Goal: Task Accomplishment & Management: Use online tool/utility

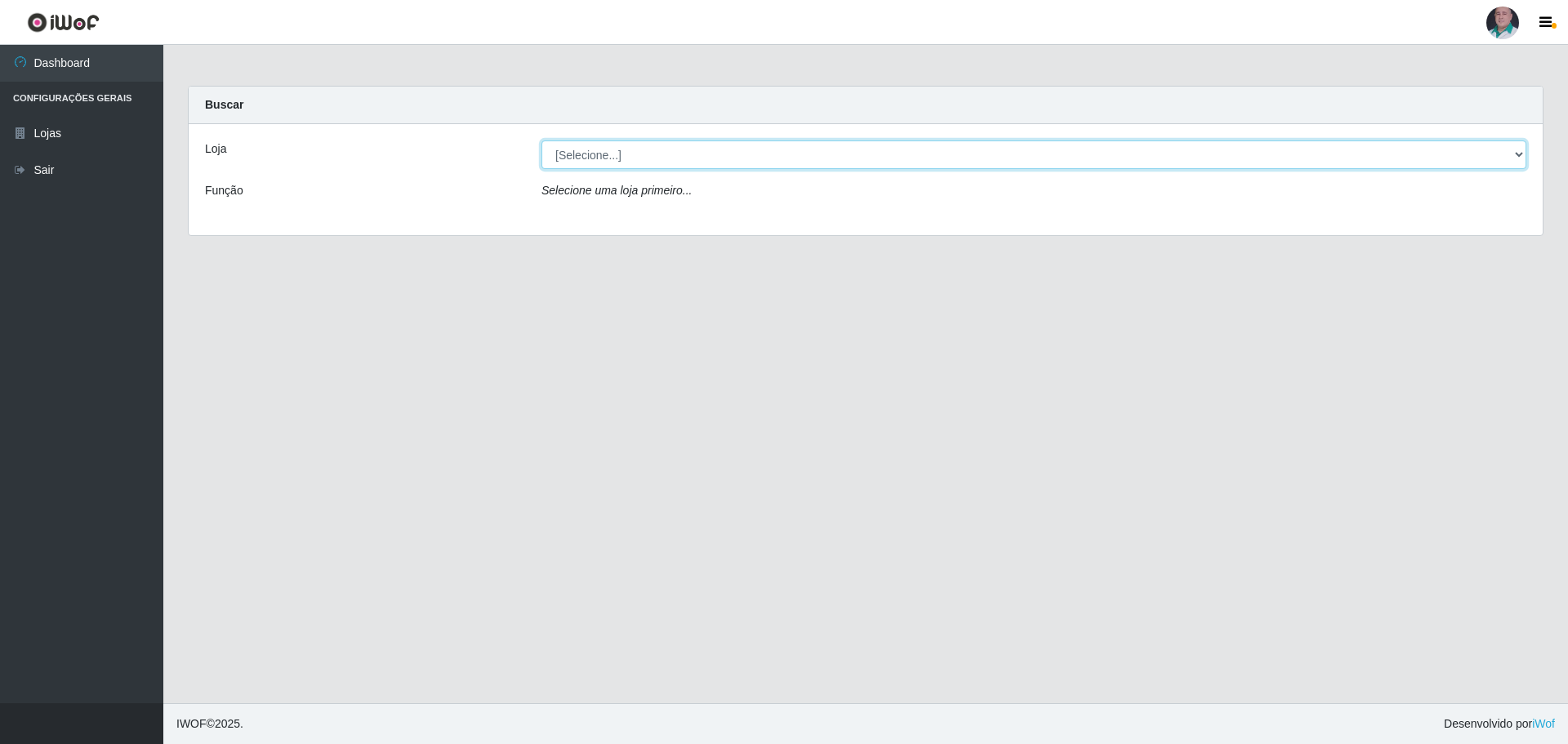
click at [765, 153] on select "[Selecione...] Mar Vermelho - Loja 05" at bounding box center [1034, 154] width 985 height 29
select select "252"
click at [542, 140] on select "[Selecione...] Mar Vermelho - Loja 05" at bounding box center [1034, 154] width 985 height 29
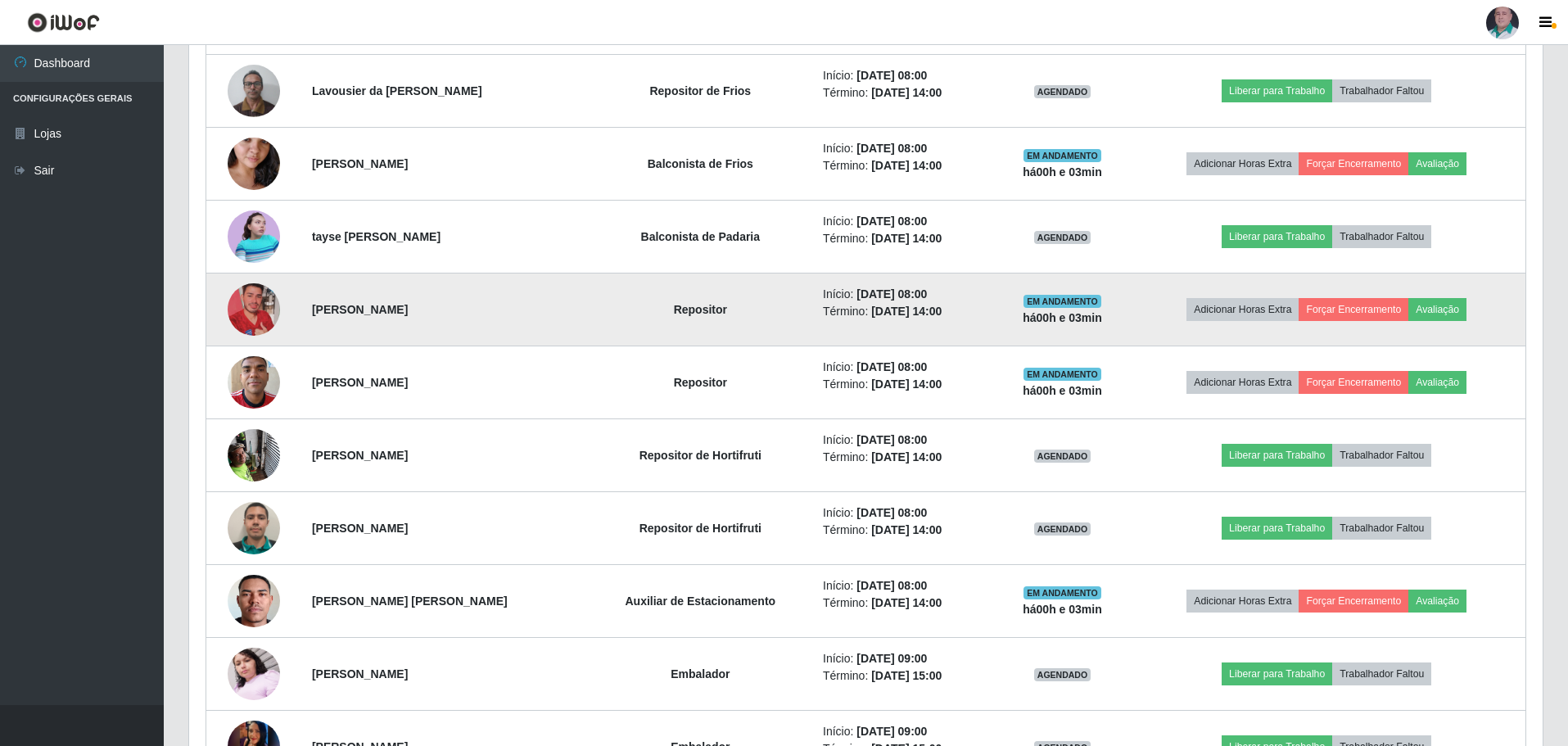
scroll to position [737, 0]
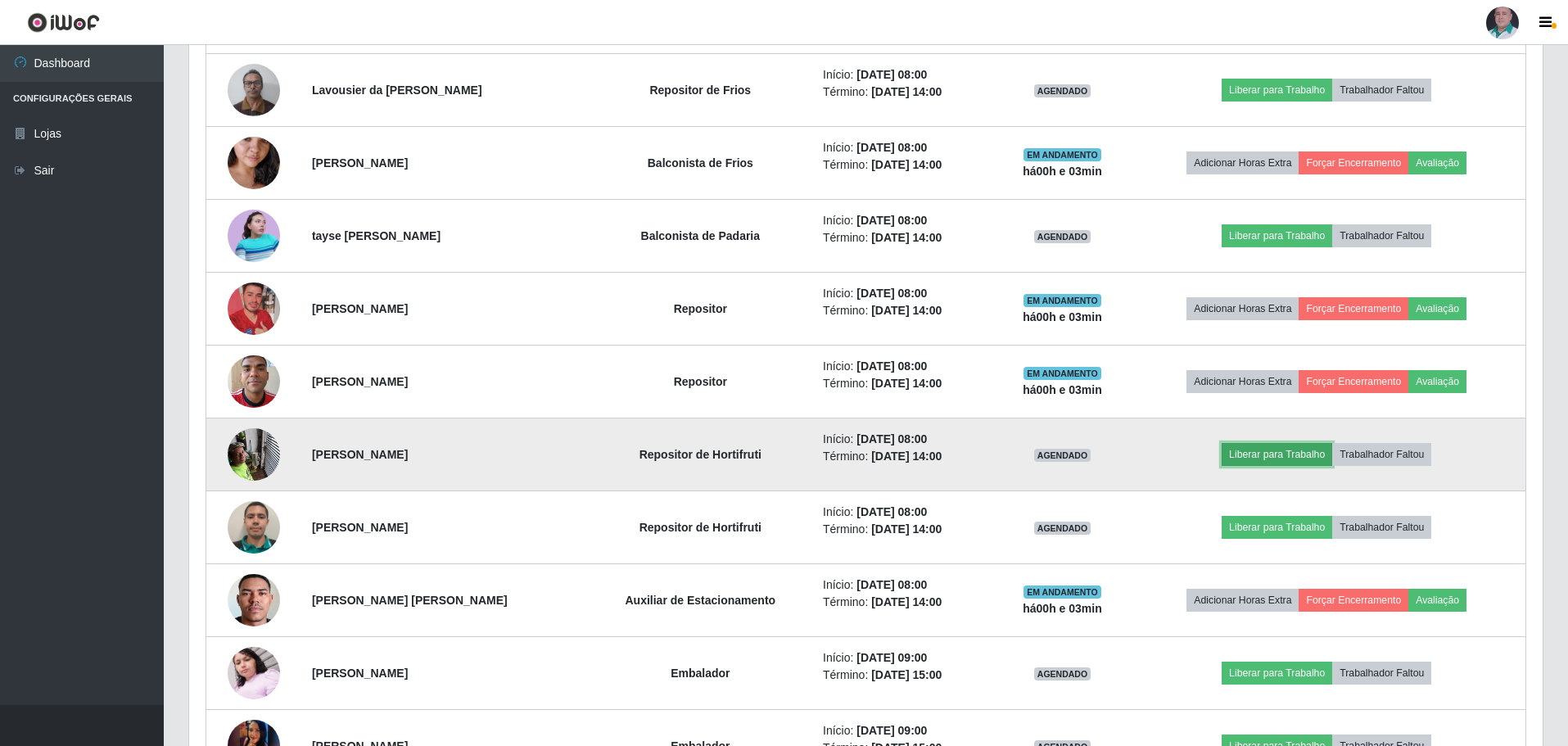
click at [1291, 454] on button "Liberar para Trabalho" at bounding box center [1277, 454] width 111 height 23
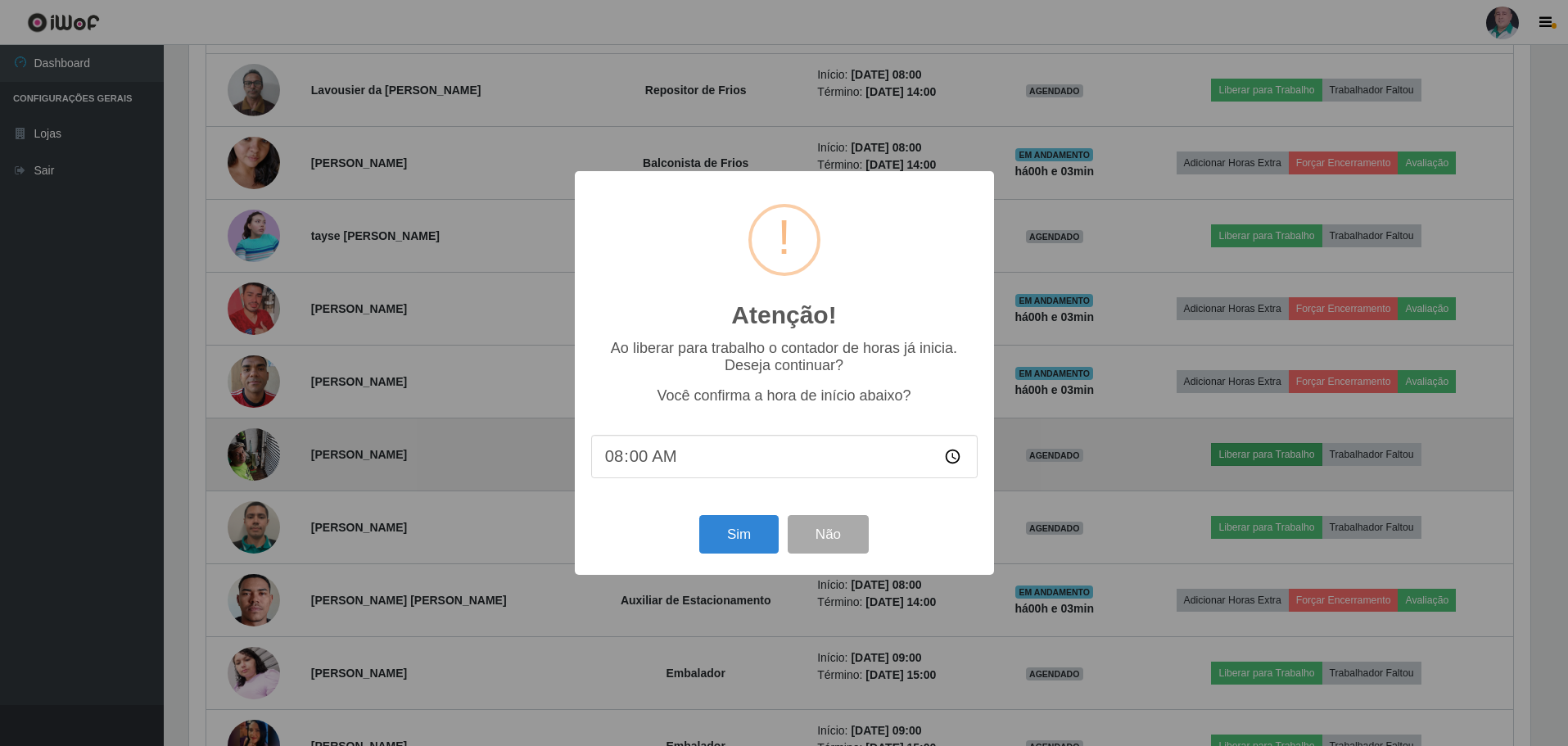
scroll to position [340, 1346]
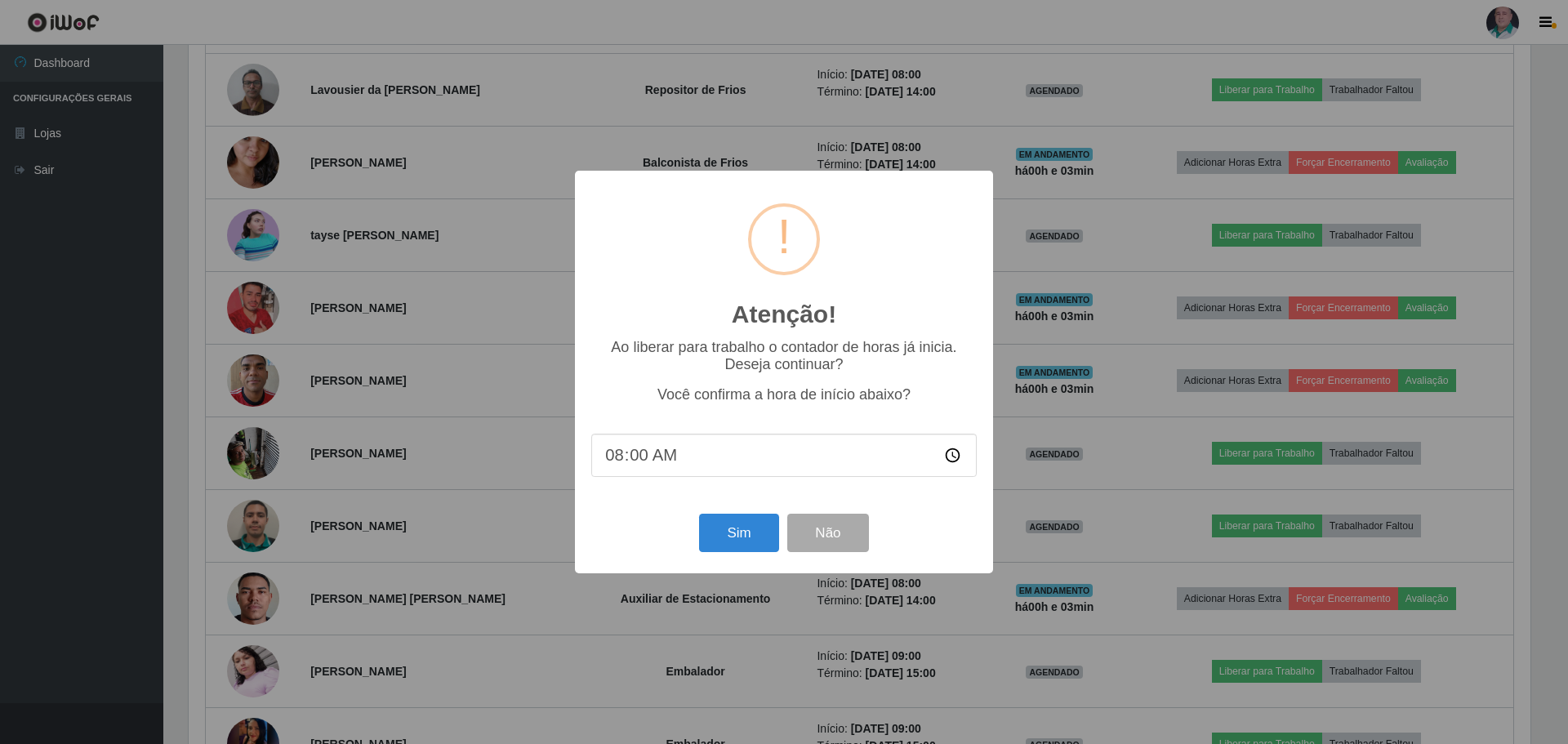
click at [636, 461] on input "08:00" at bounding box center [784, 456] width 386 height 44
type input "08:04"
click at [748, 533] on button "Sim" at bounding box center [739, 533] width 80 height 39
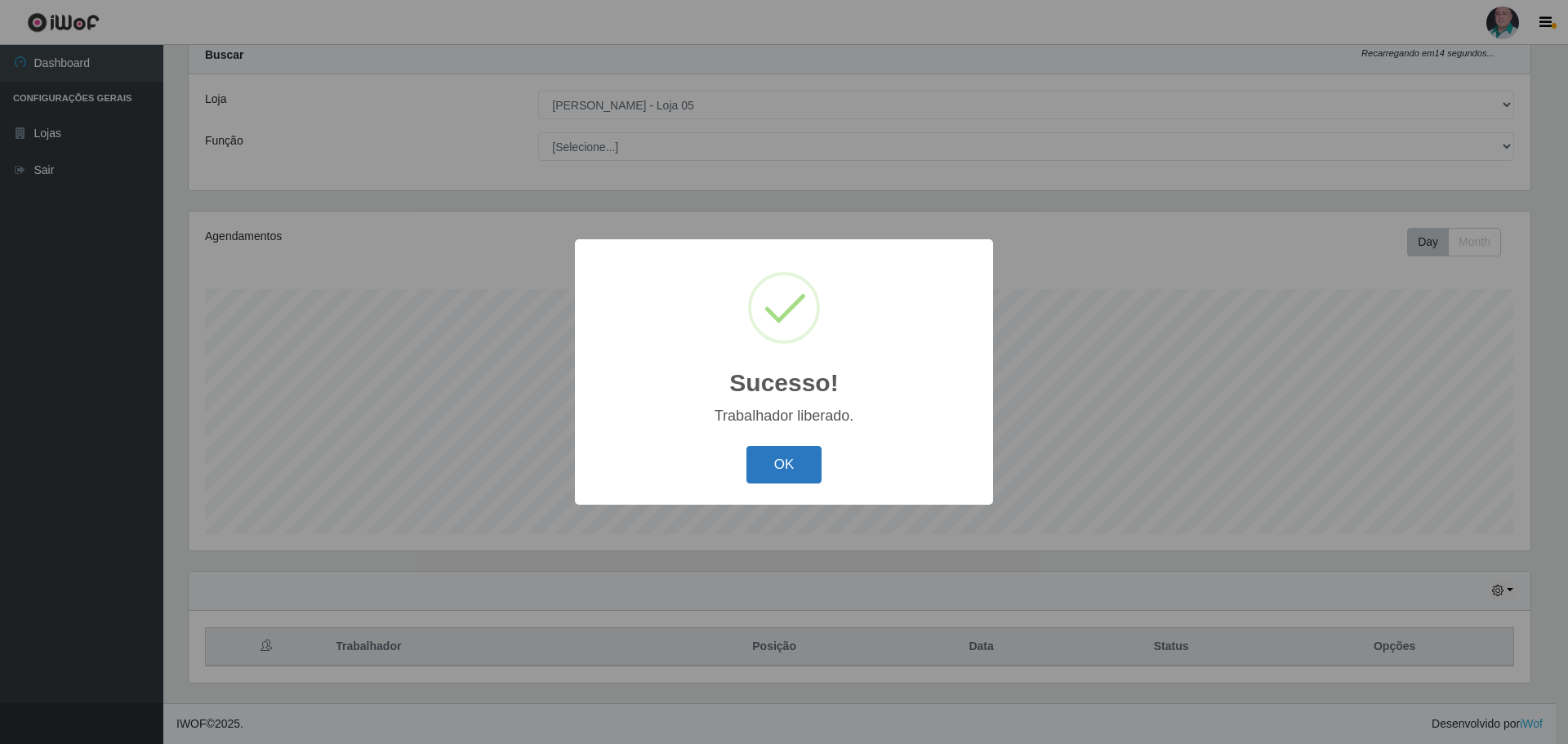
click at [785, 468] on button "OK" at bounding box center [784, 465] width 76 height 39
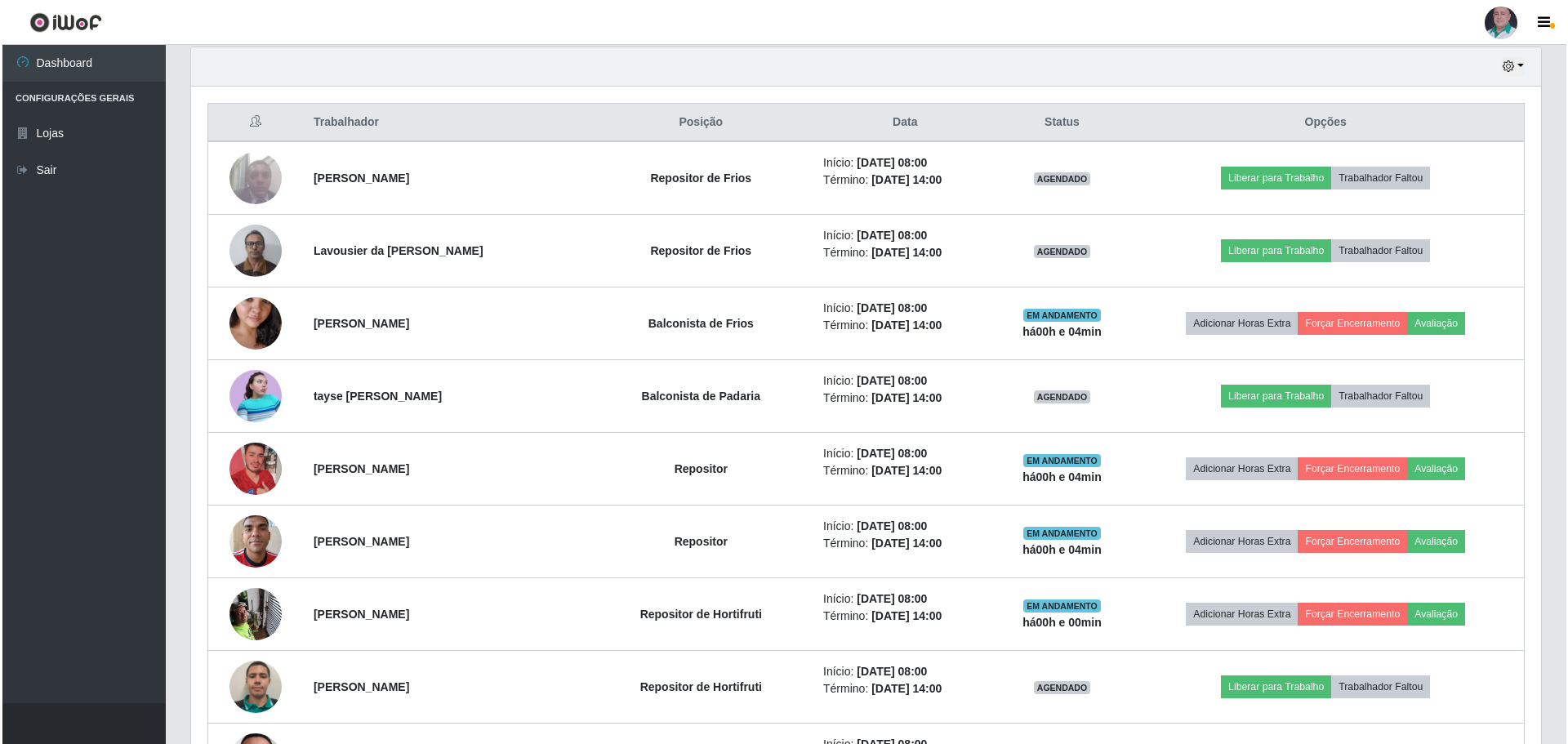
scroll to position [703, 0]
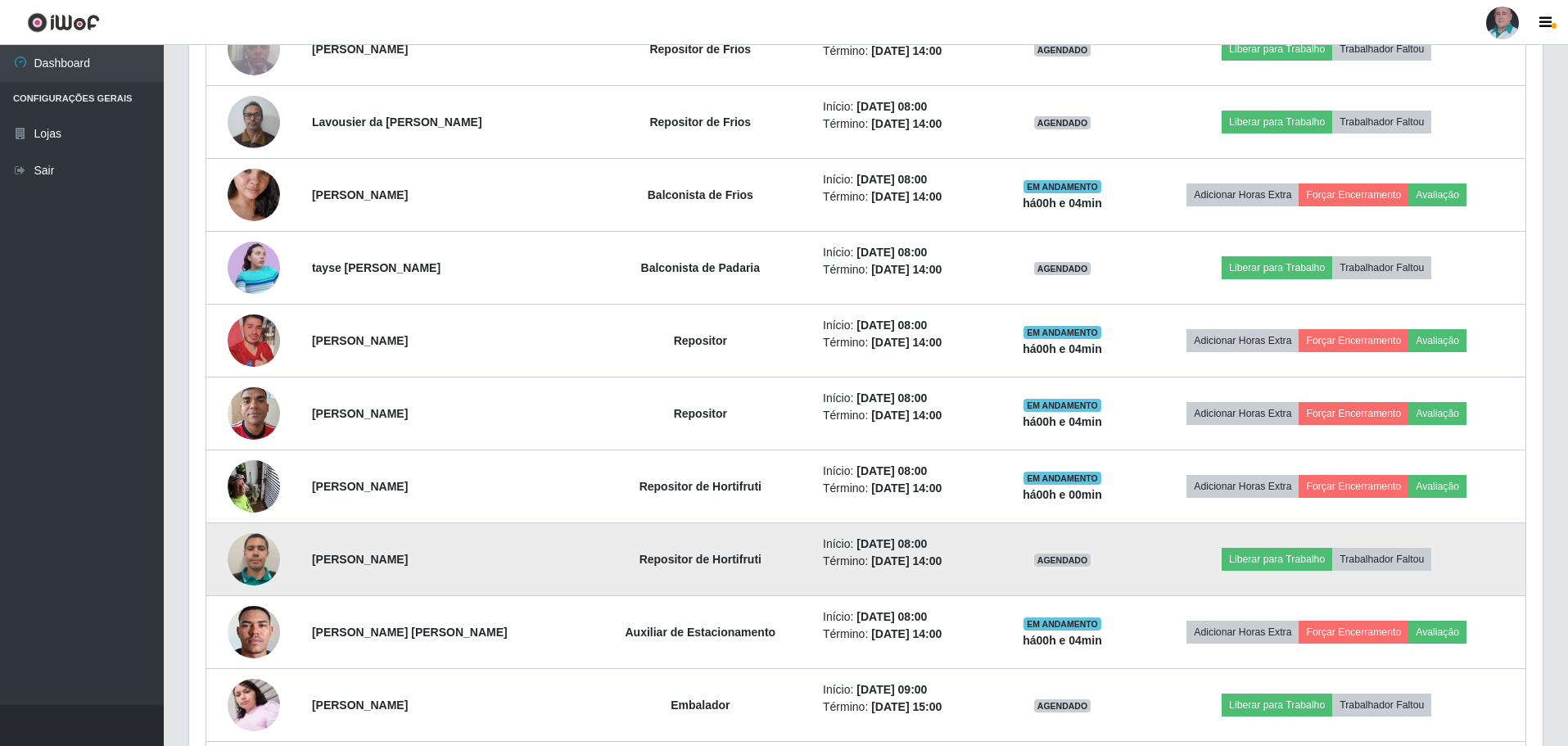
click at [252, 556] on img at bounding box center [253, 560] width 53 height 53
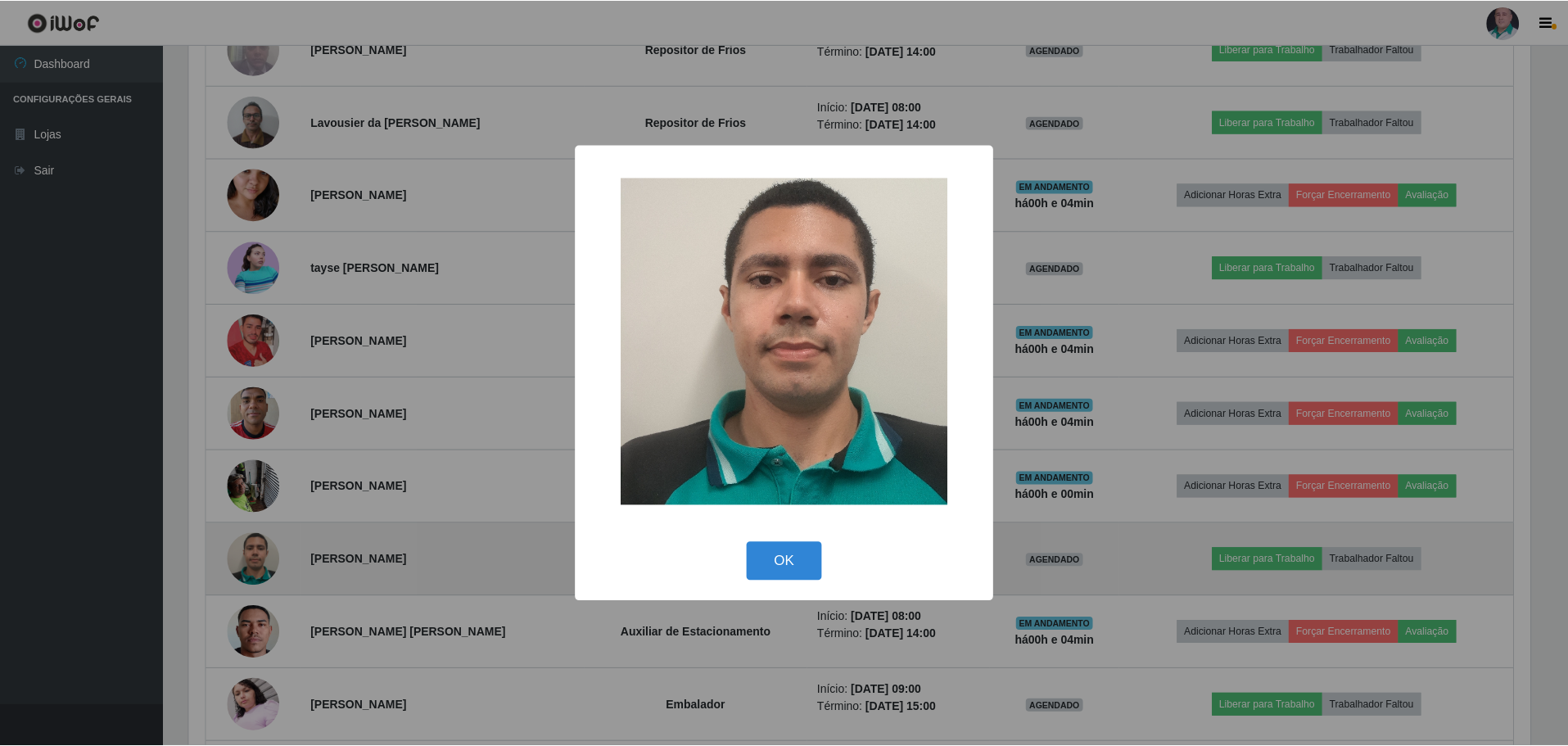
scroll to position [340, 1346]
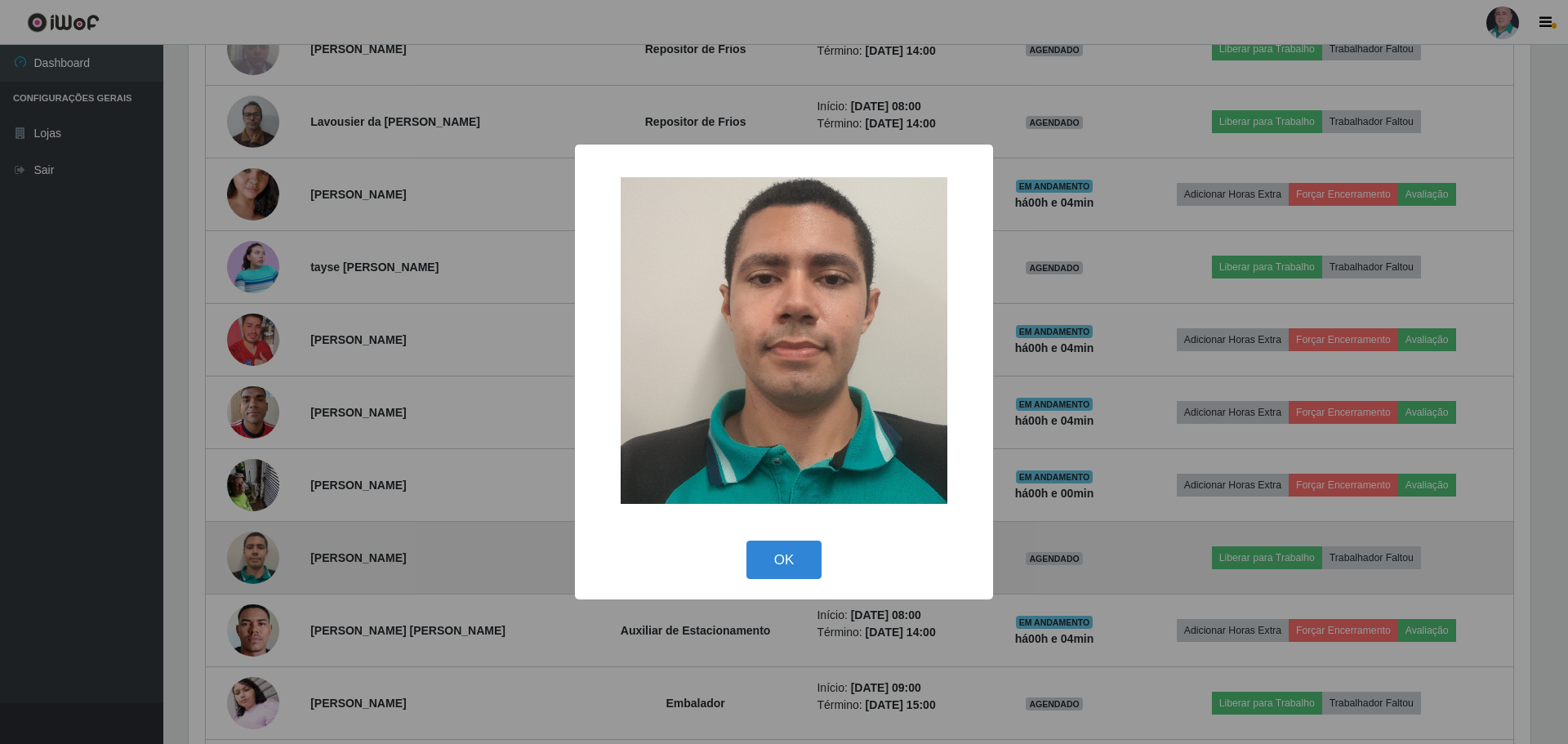
click at [252, 554] on div "× OK Cancel" at bounding box center [784, 372] width 1568 height 744
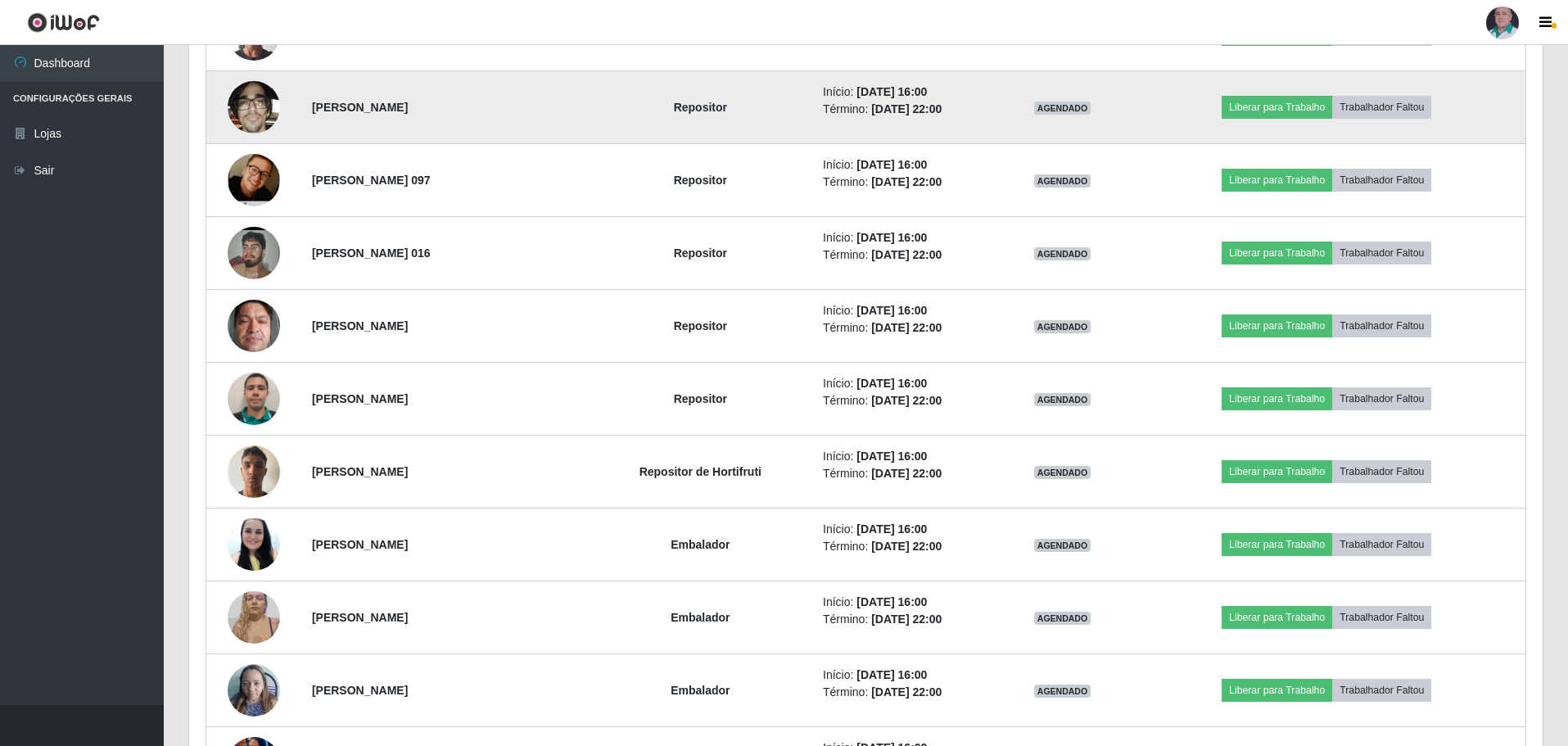
scroll to position [2426, 0]
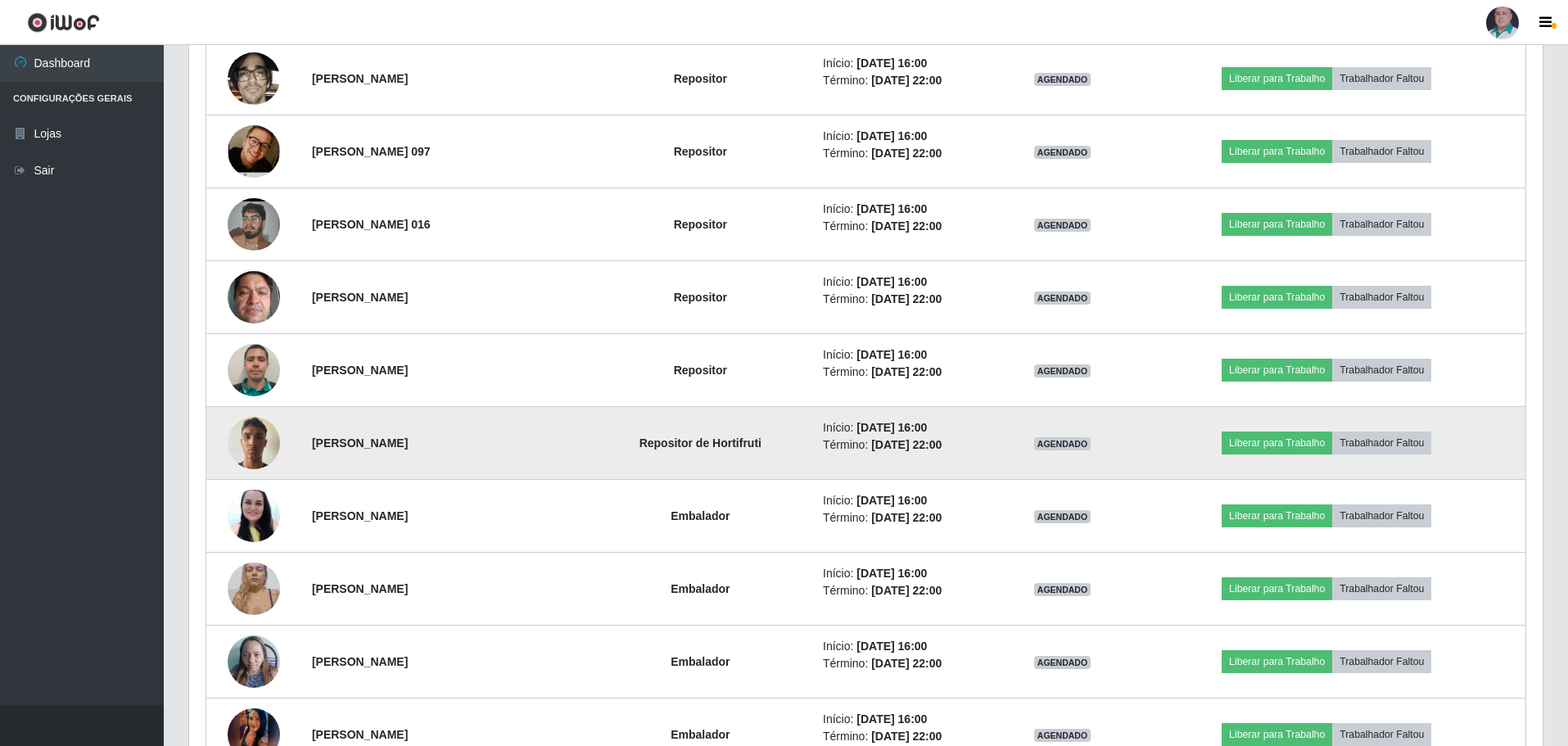
click at [247, 443] on img at bounding box center [253, 443] width 53 height 70
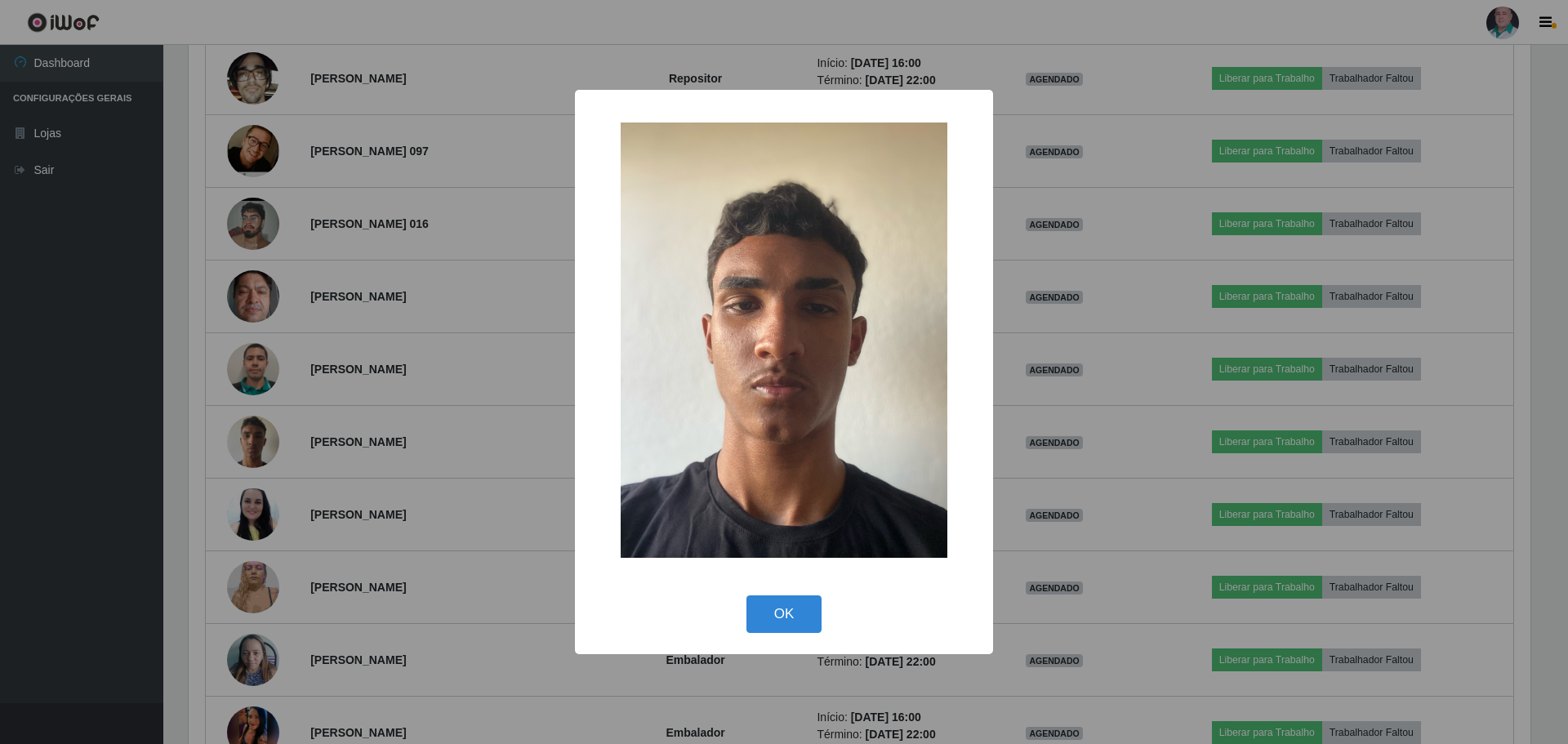
click at [249, 442] on div "× OK Cancel" at bounding box center [784, 372] width 1568 height 744
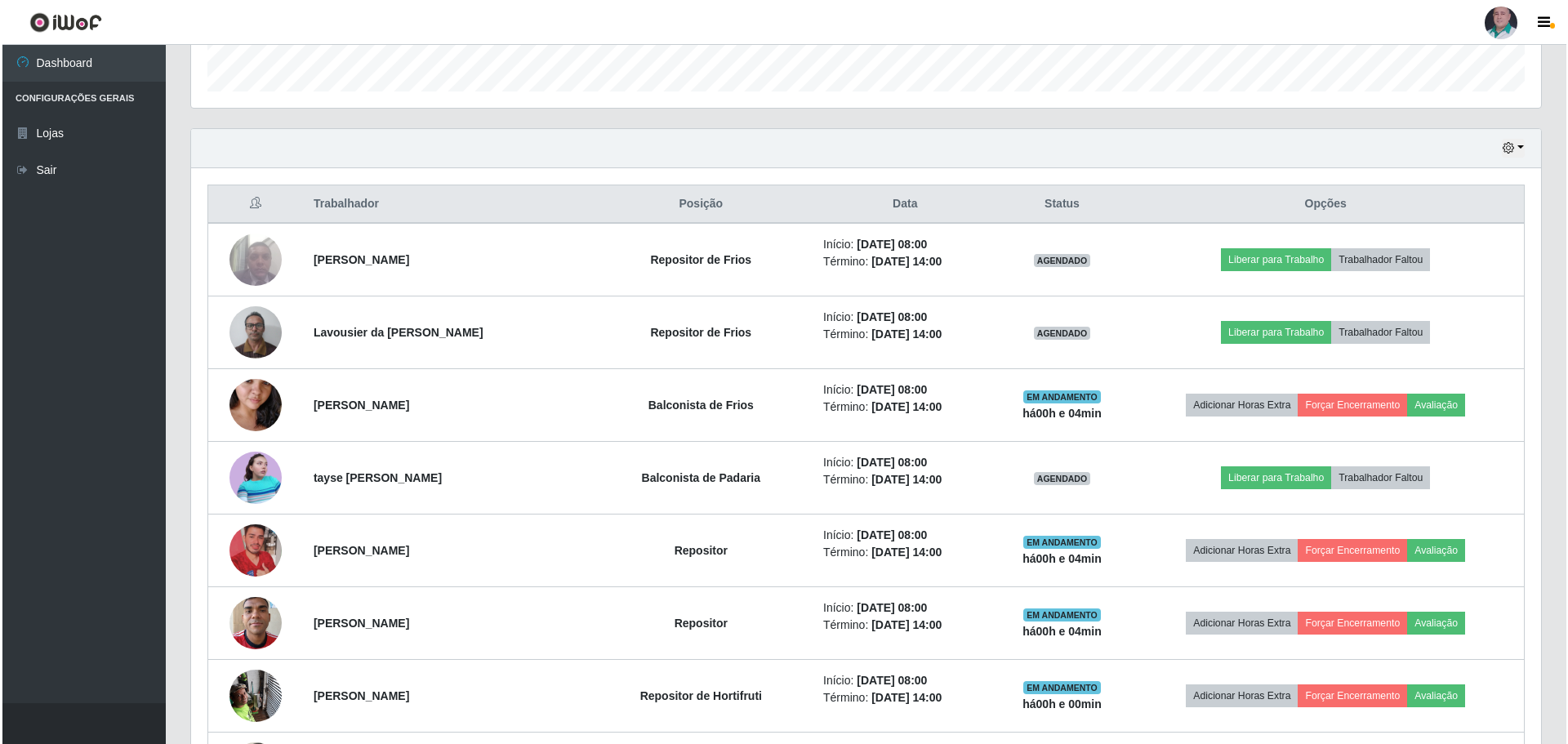
scroll to position [517, 0]
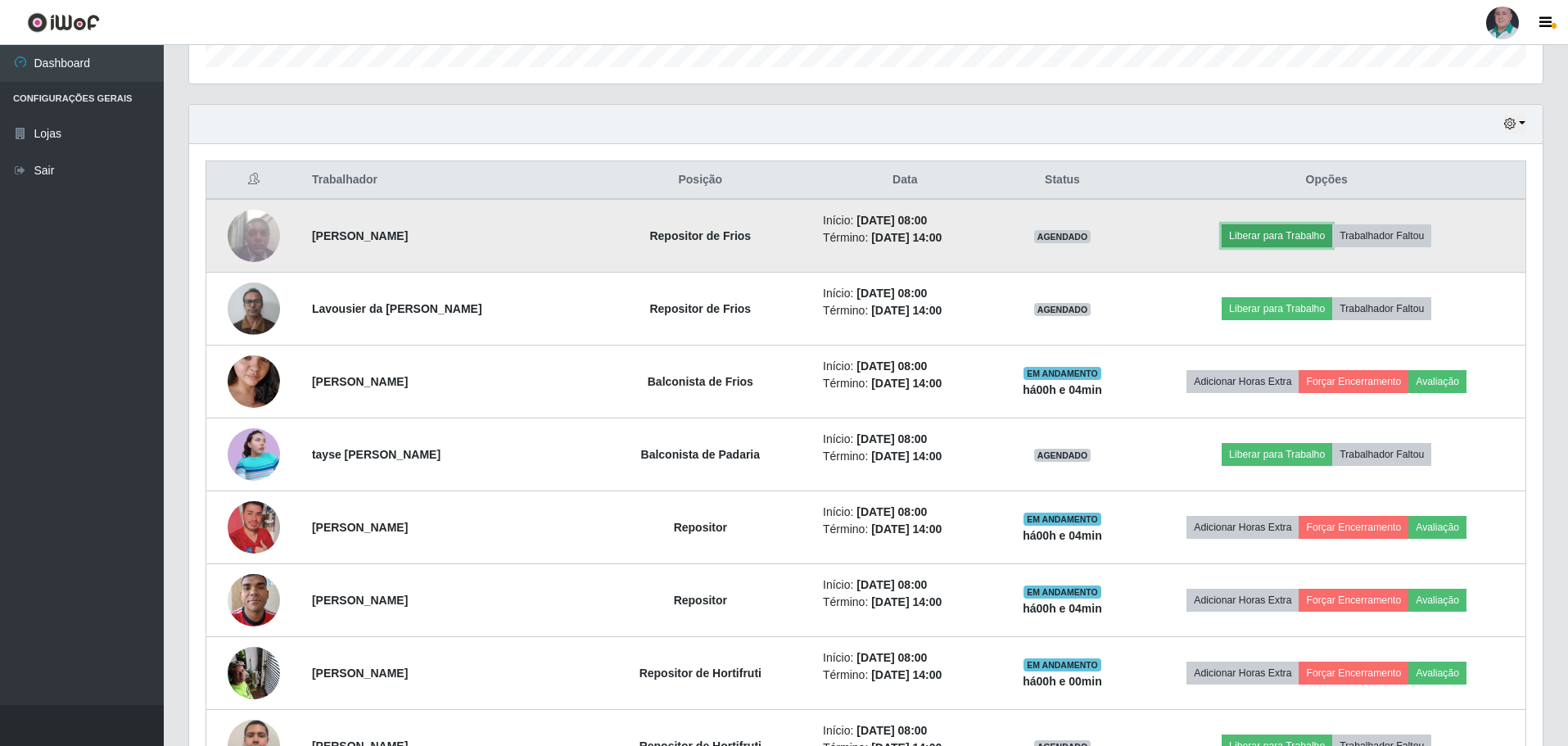
click at [1278, 232] on button "Liberar para Trabalho" at bounding box center [1277, 235] width 111 height 23
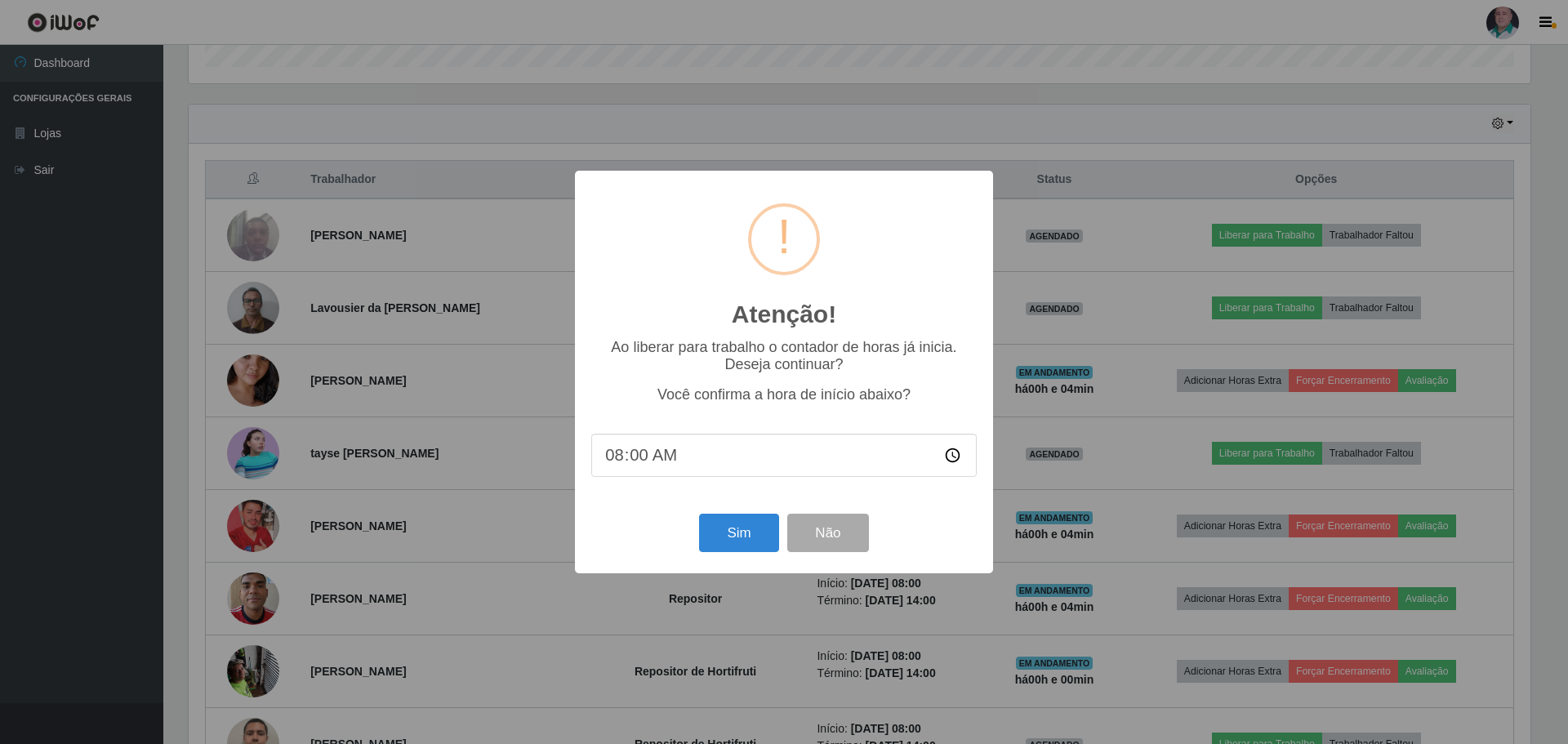
click at [635, 461] on input "08:00" at bounding box center [784, 456] width 386 height 44
type input "08:04"
click at [739, 533] on button "Sim" at bounding box center [739, 533] width 80 height 39
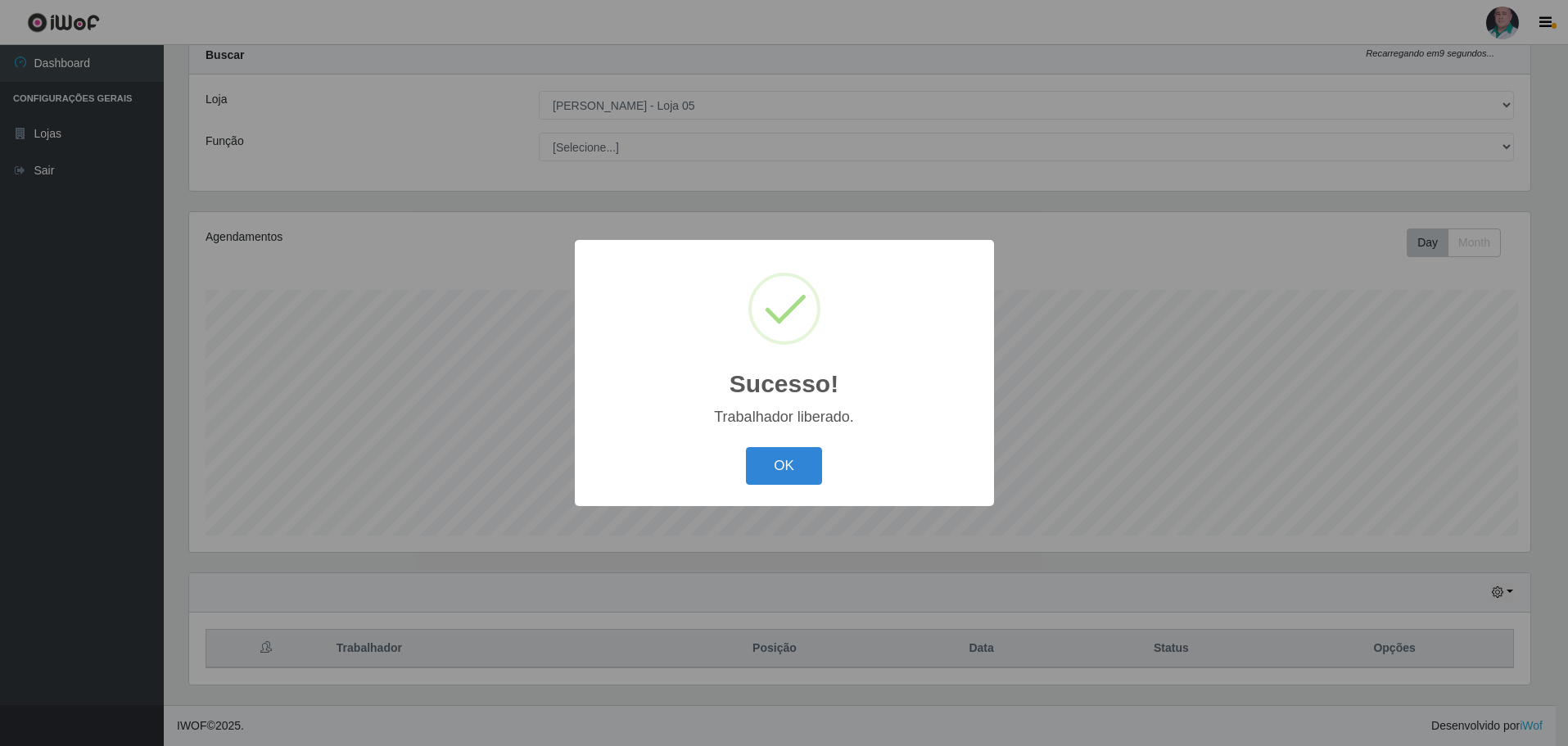
scroll to position [0, 0]
click at [756, 462] on button "OK" at bounding box center [786, 467] width 76 height 39
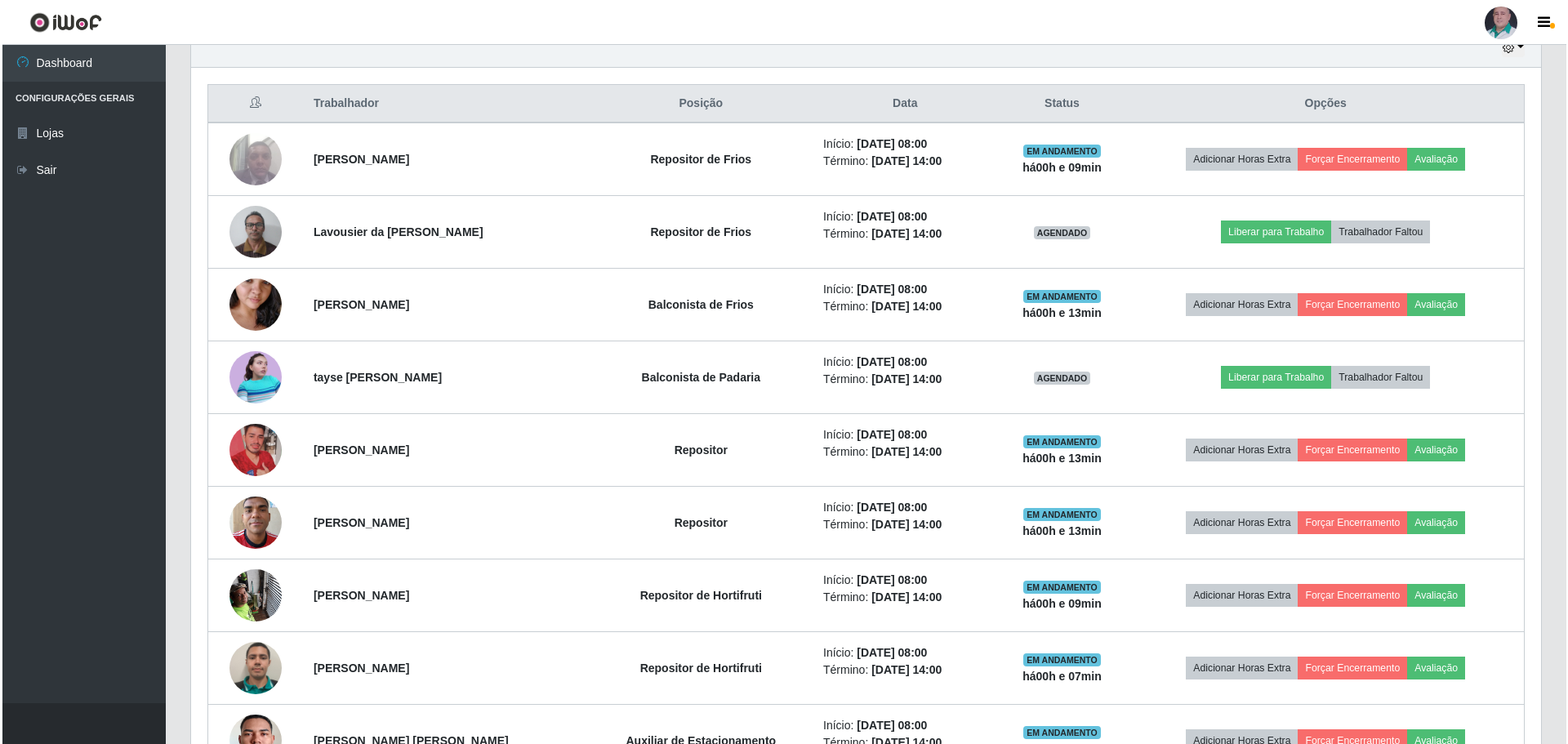
scroll to position [622, 0]
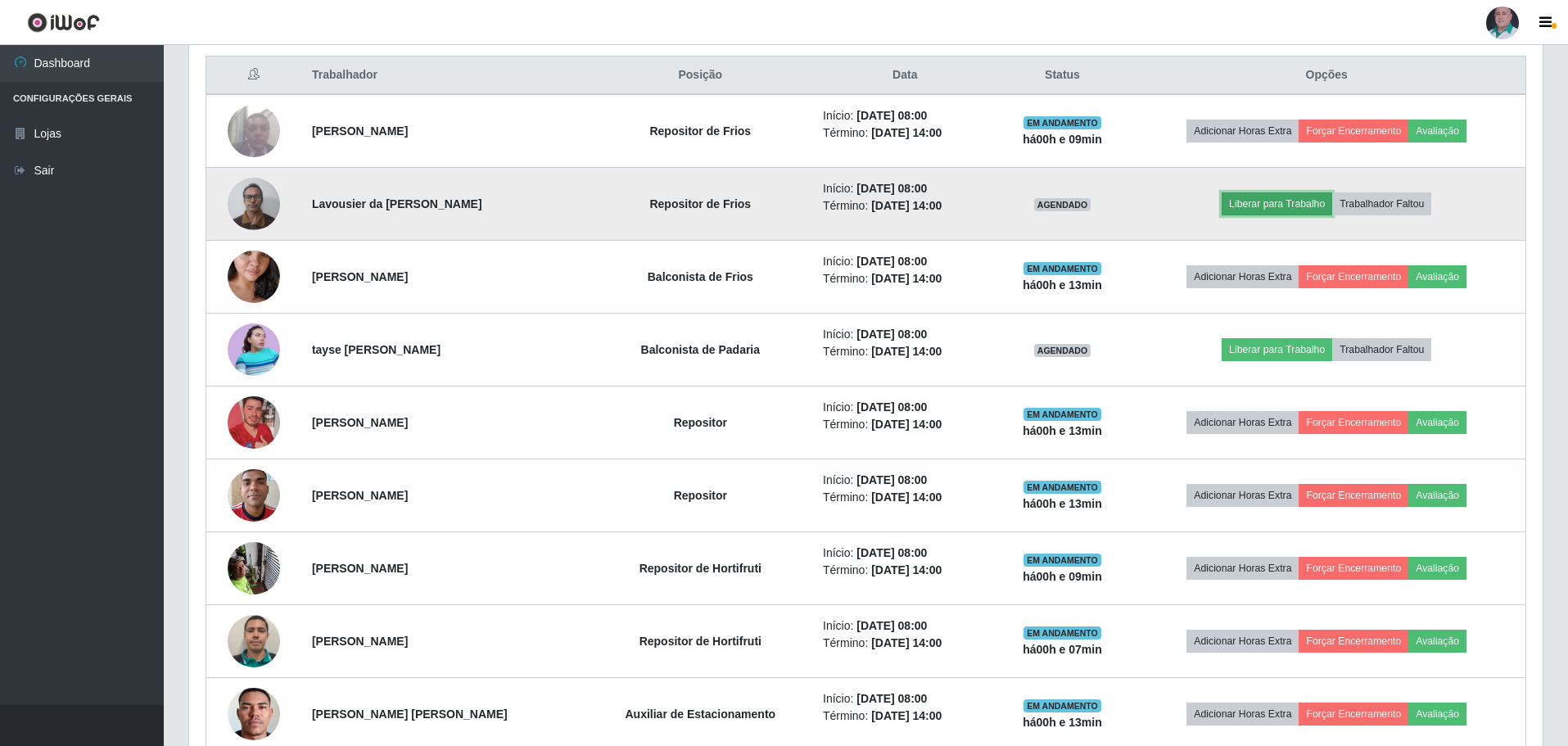
click at [1293, 201] on button "Liberar para Trabalho" at bounding box center [1277, 203] width 111 height 23
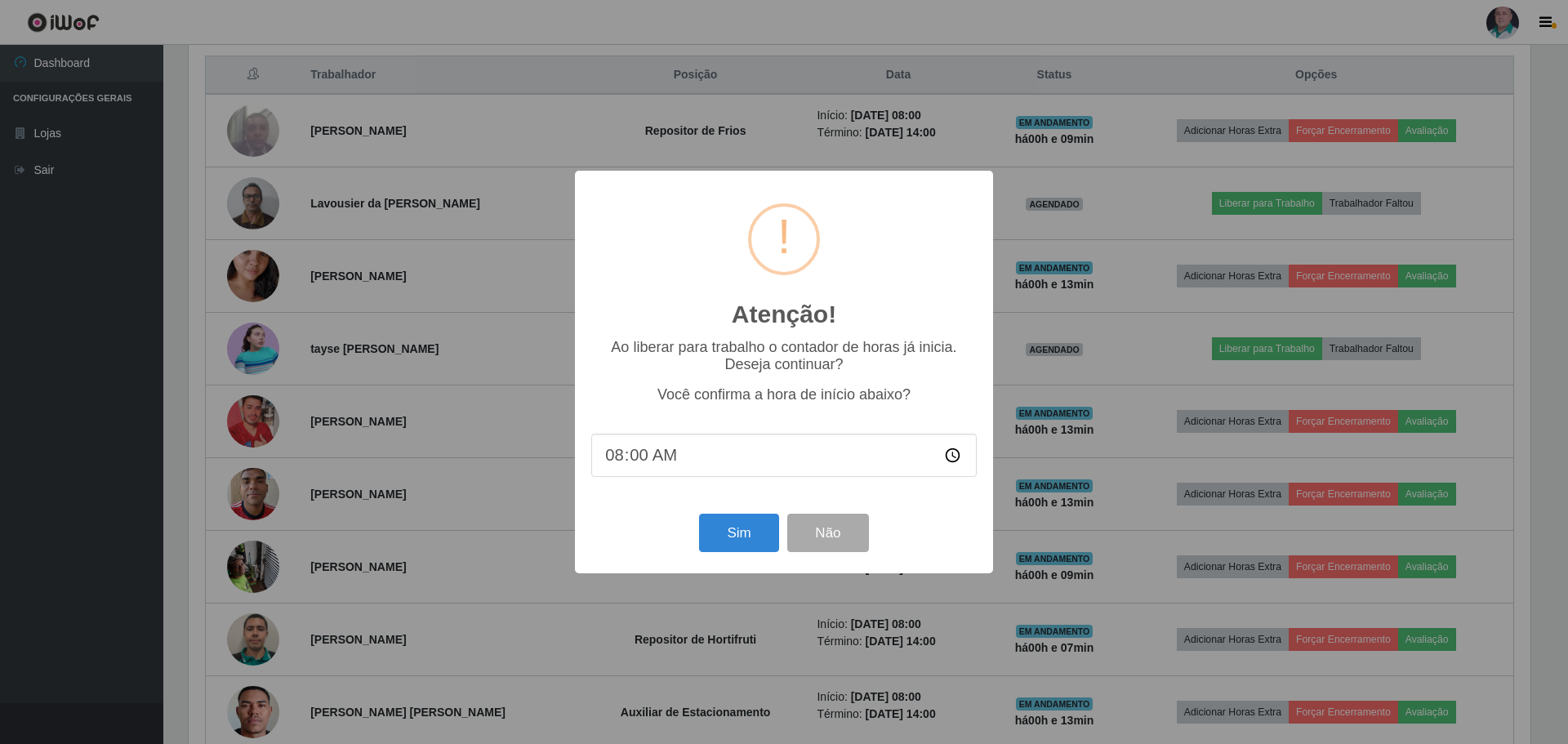
click at [645, 456] on input "08:00" at bounding box center [784, 456] width 386 height 44
type input "08:13"
click at [744, 543] on button "Sim" at bounding box center [739, 533] width 80 height 39
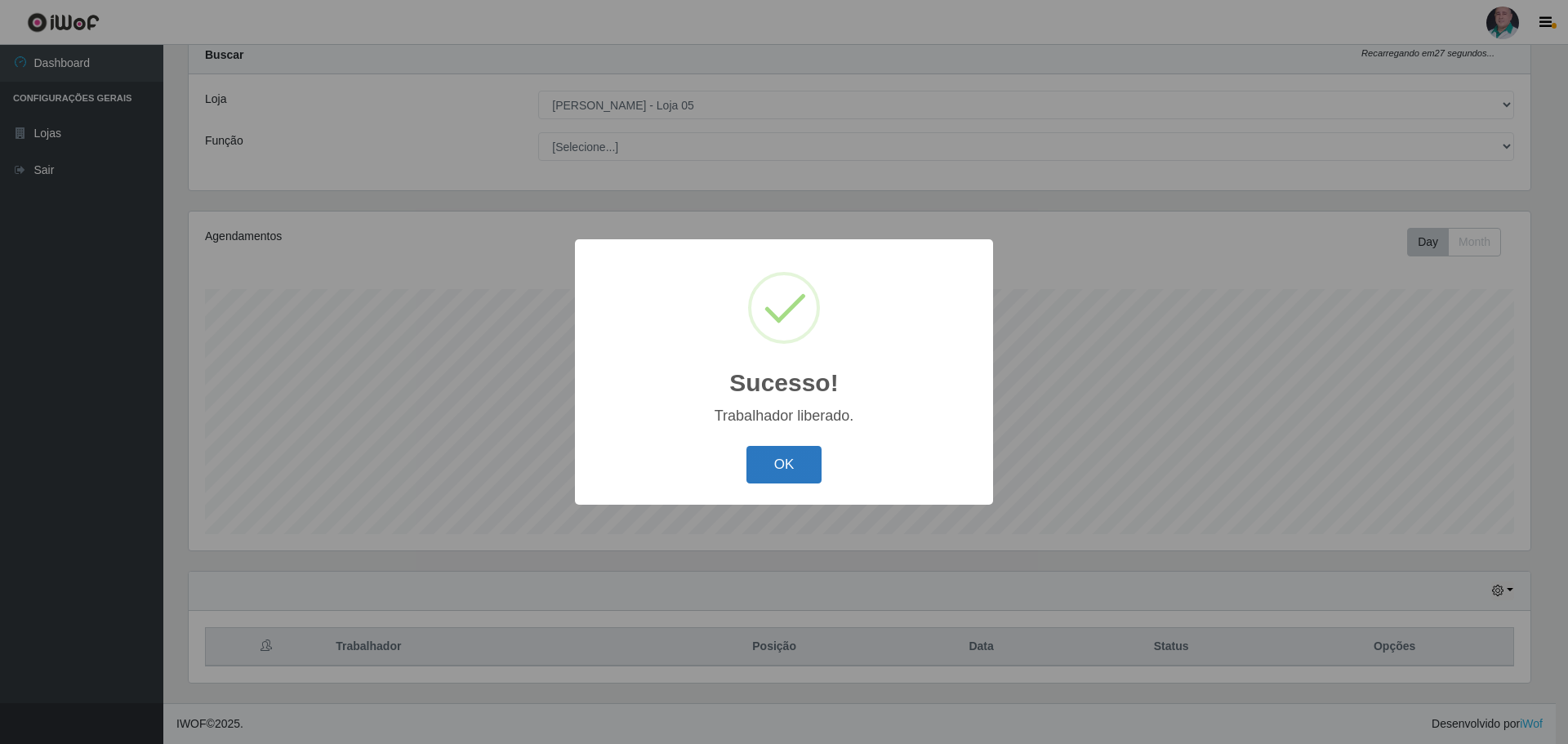
click at [789, 457] on button "OK" at bounding box center [784, 465] width 76 height 39
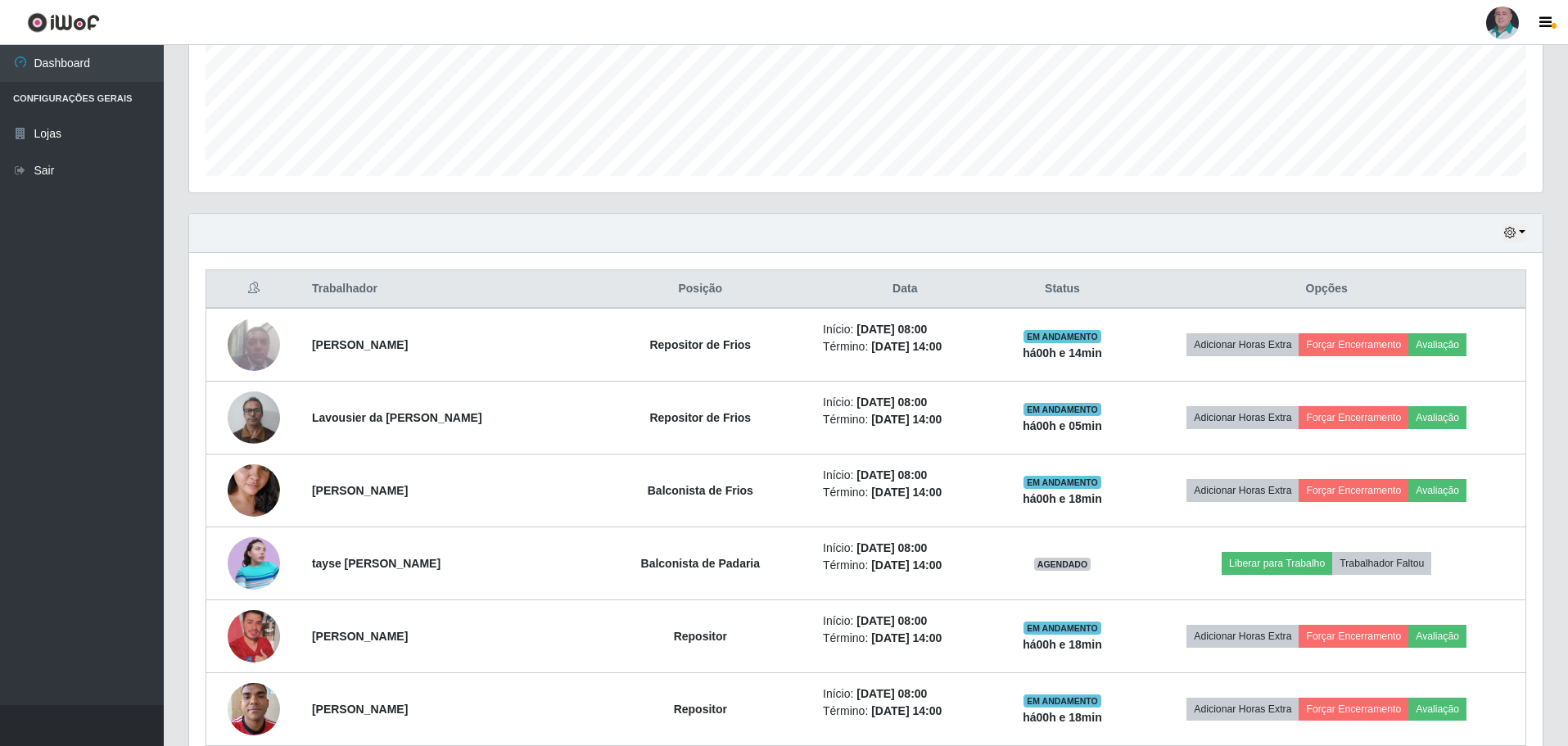
scroll to position [460, 0]
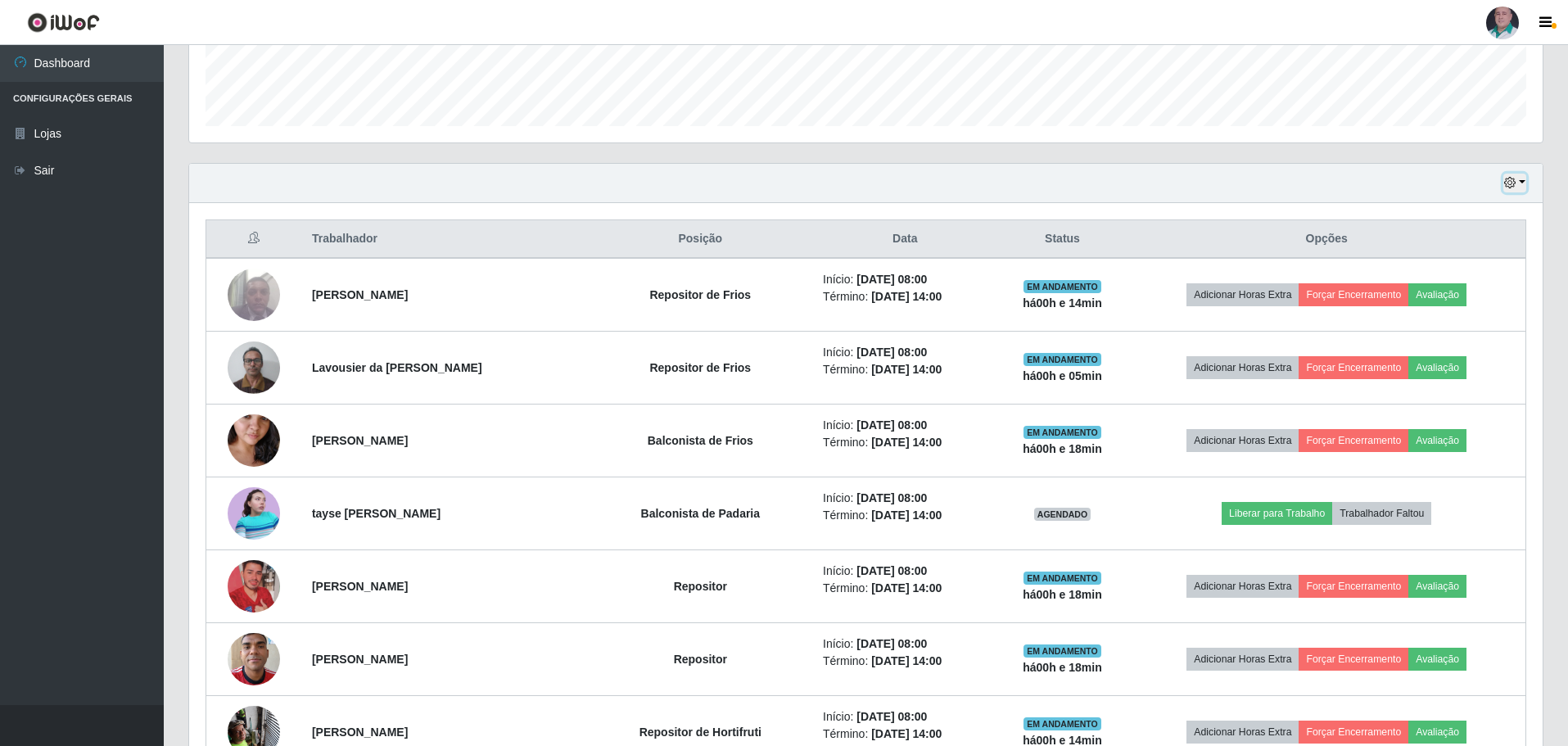
click at [1525, 180] on button "button" at bounding box center [1514, 183] width 23 height 19
click at [1442, 281] on button "3 dias" at bounding box center [1461, 281] width 130 height 35
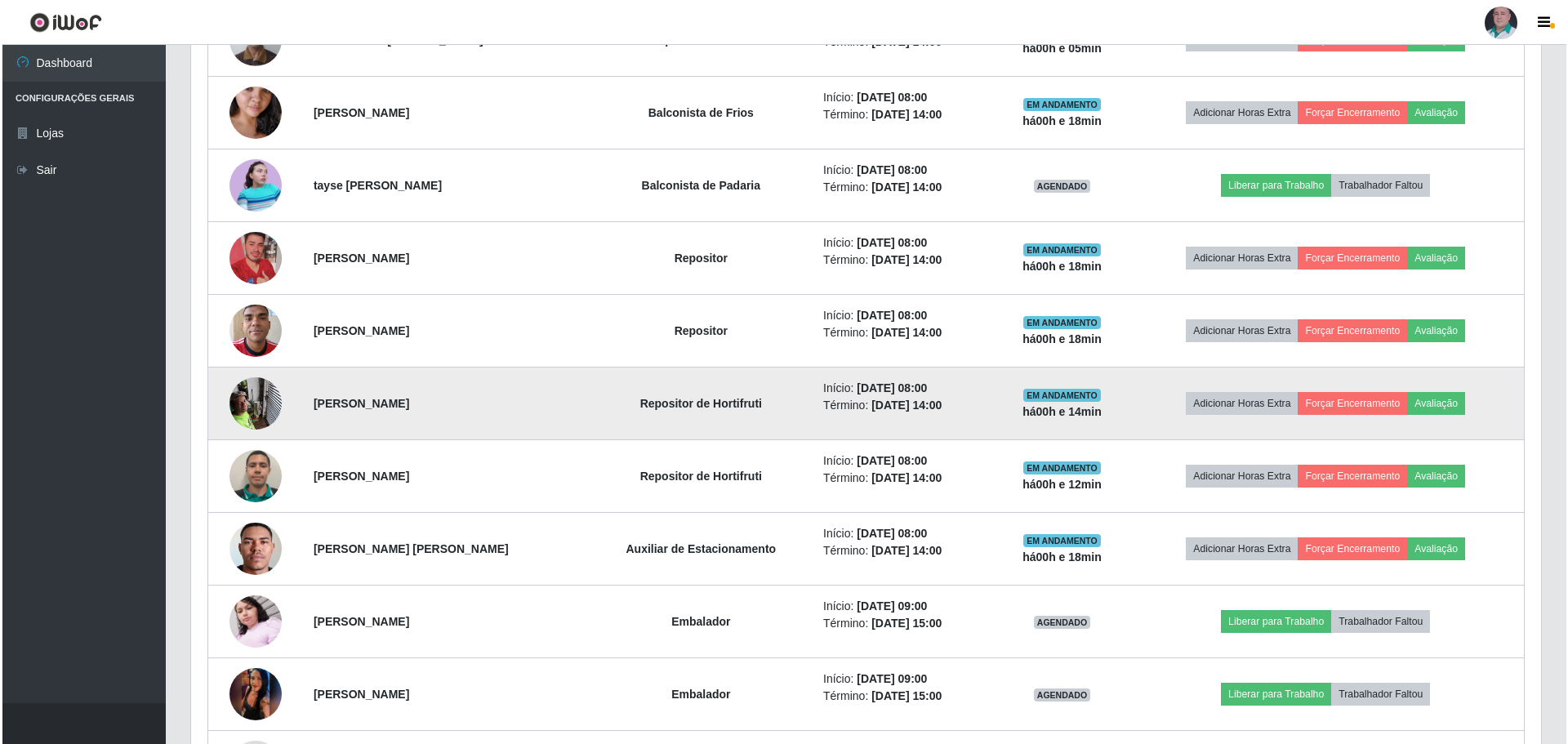
scroll to position [703, 0]
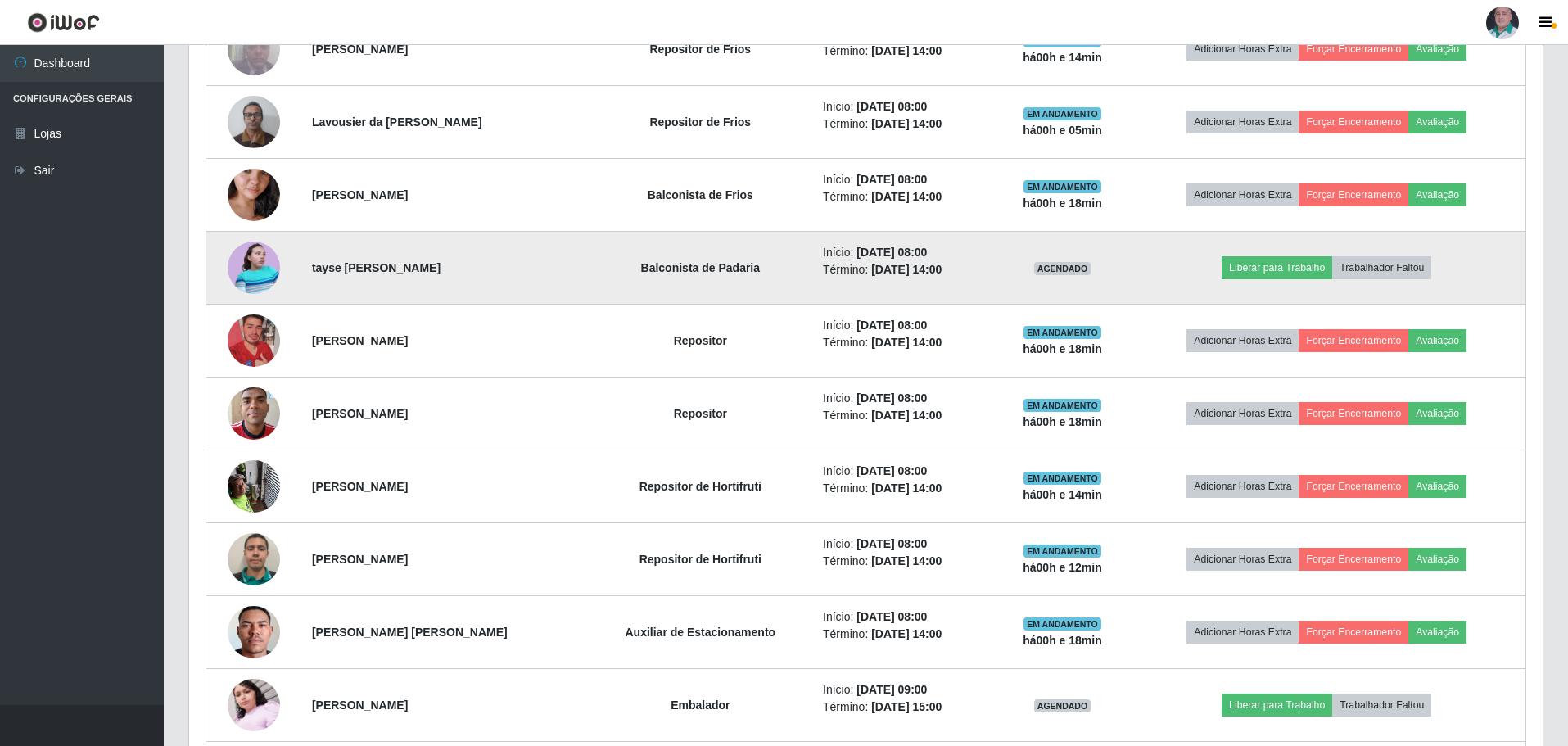
click at [256, 265] on img at bounding box center [253, 267] width 53 height 53
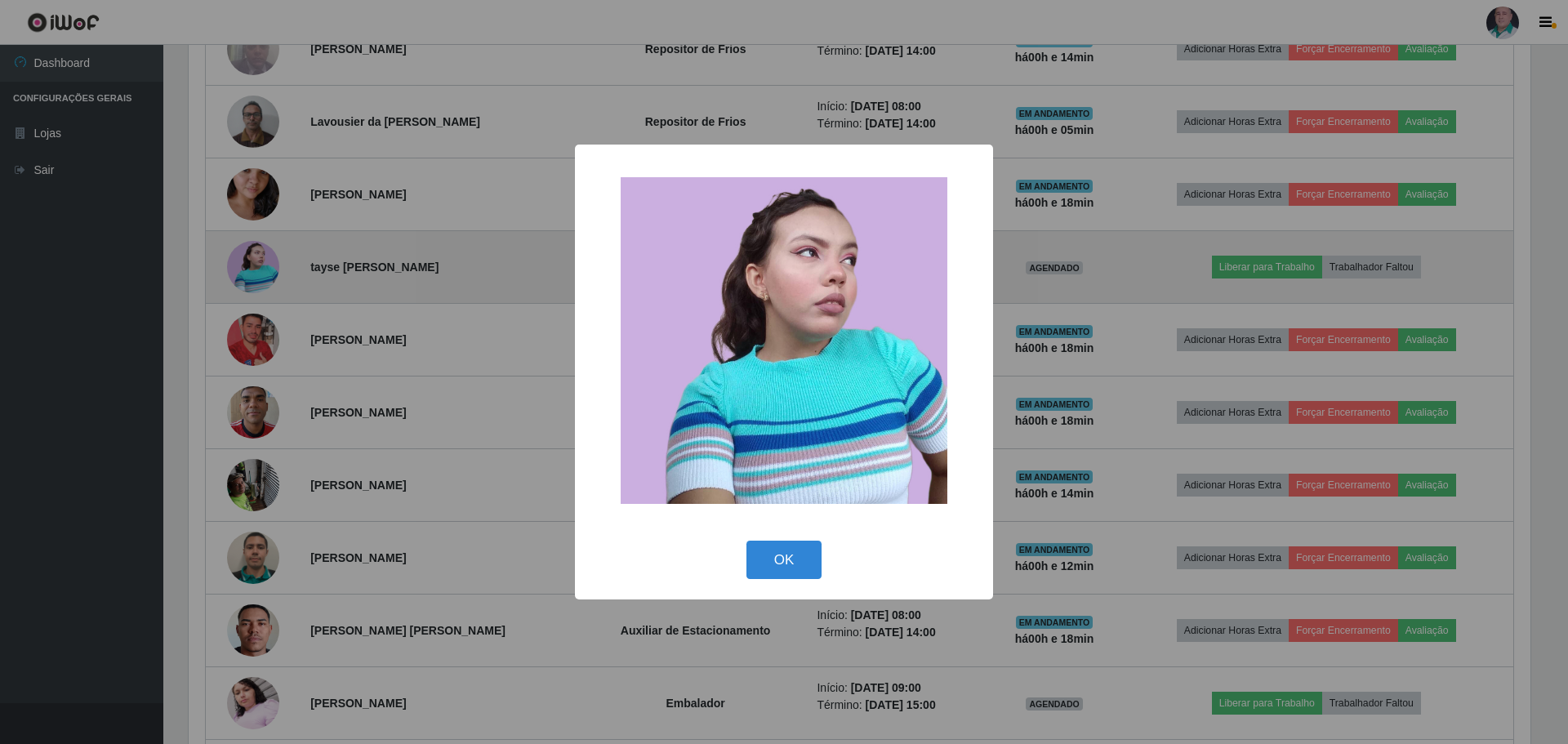
click at [256, 265] on div "× OK Cancel" at bounding box center [784, 372] width 1568 height 744
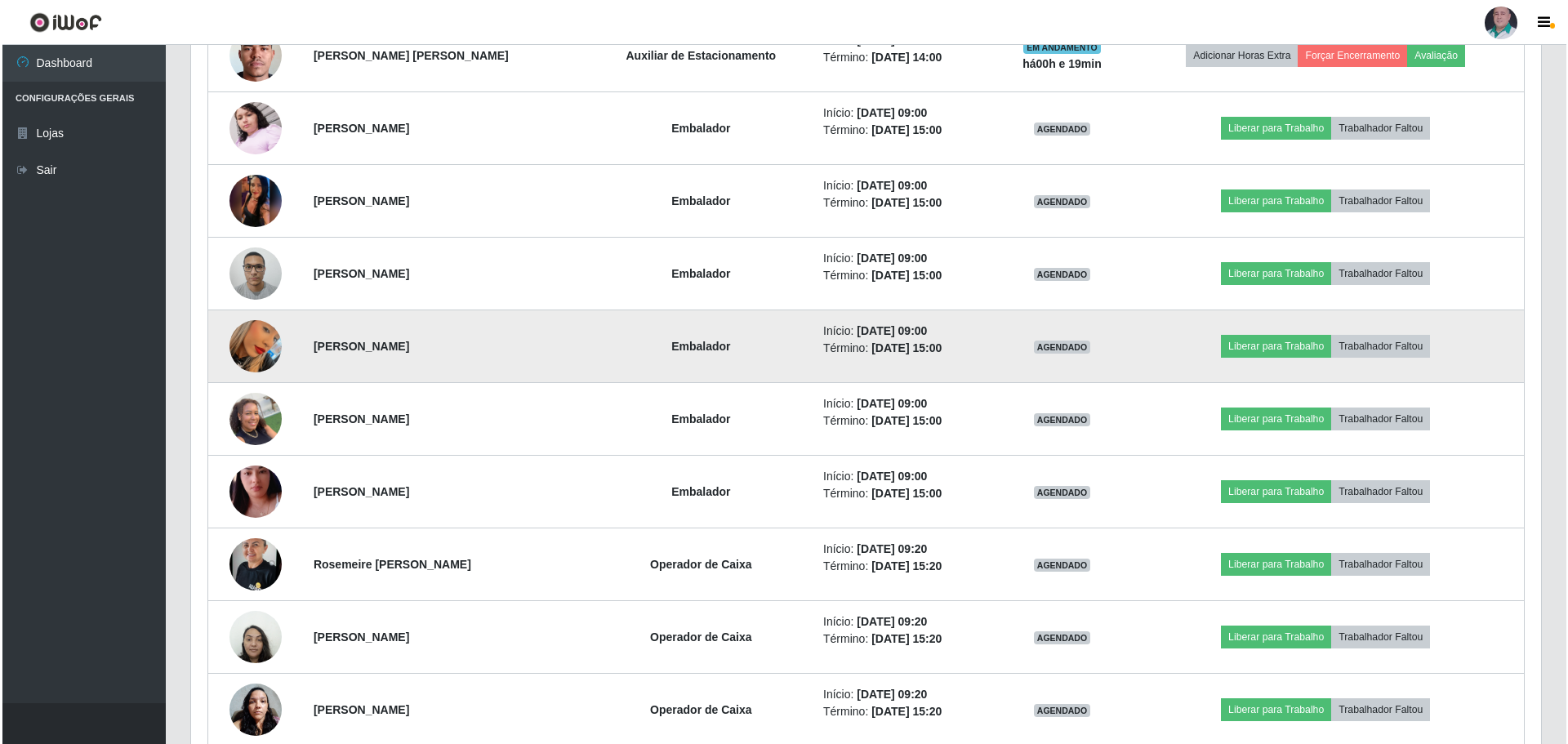
scroll to position [1308, 0]
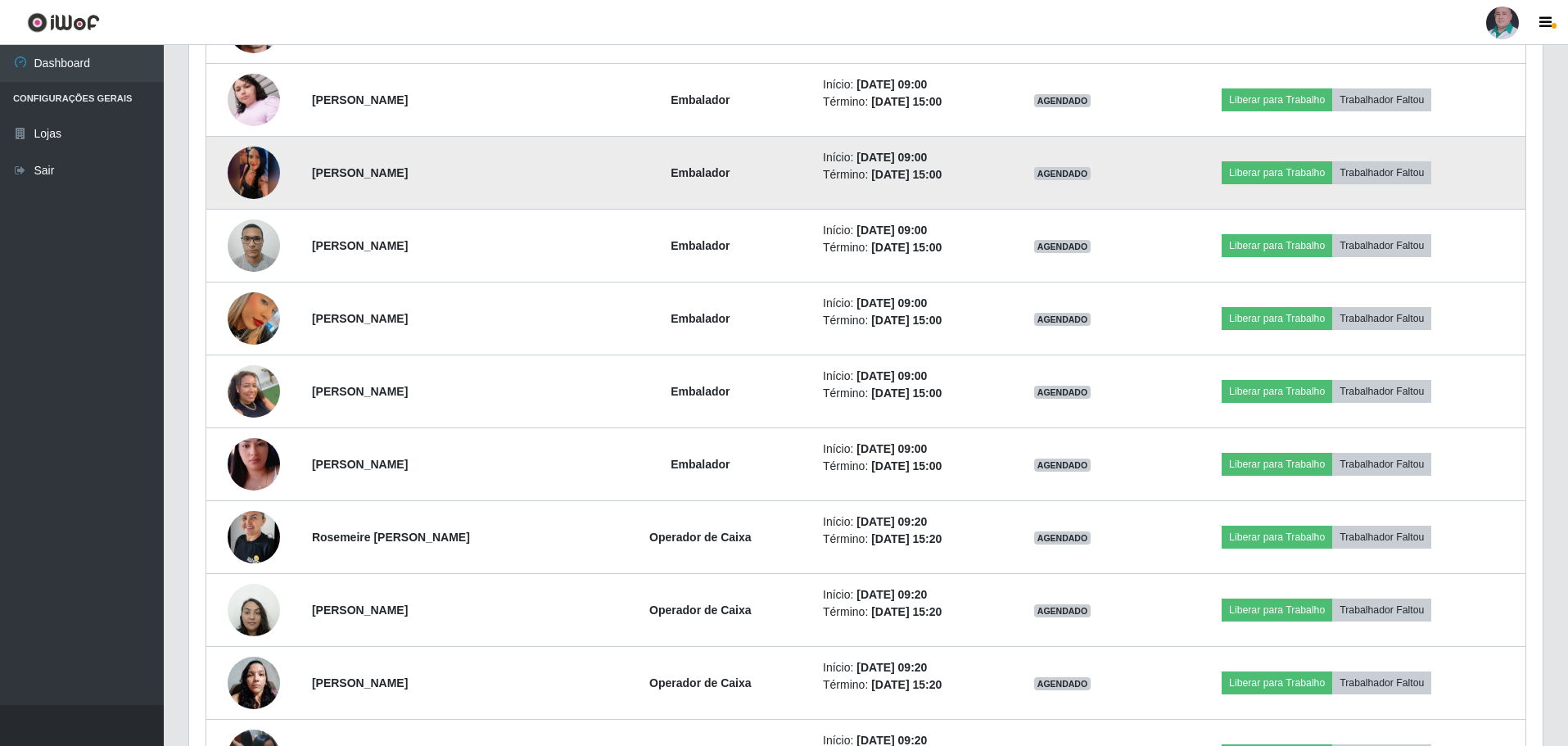
click at [249, 177] on img at bounding box center [253, 173] width 53 height 117
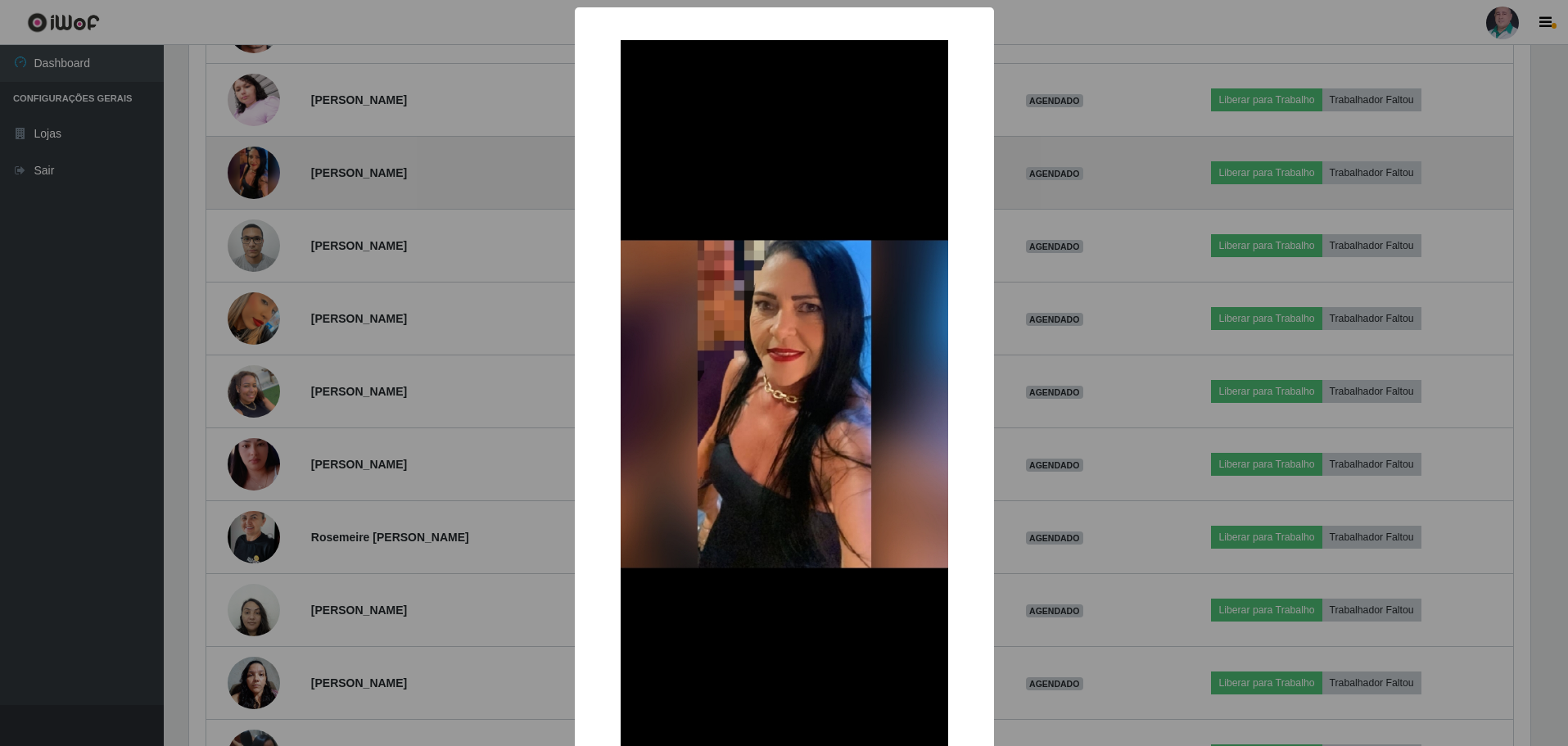
scroll to position [340, 1346]
click at [249, 177] on div "× OK Cancel" at bounding box center [785, 373] width 1572 height 746
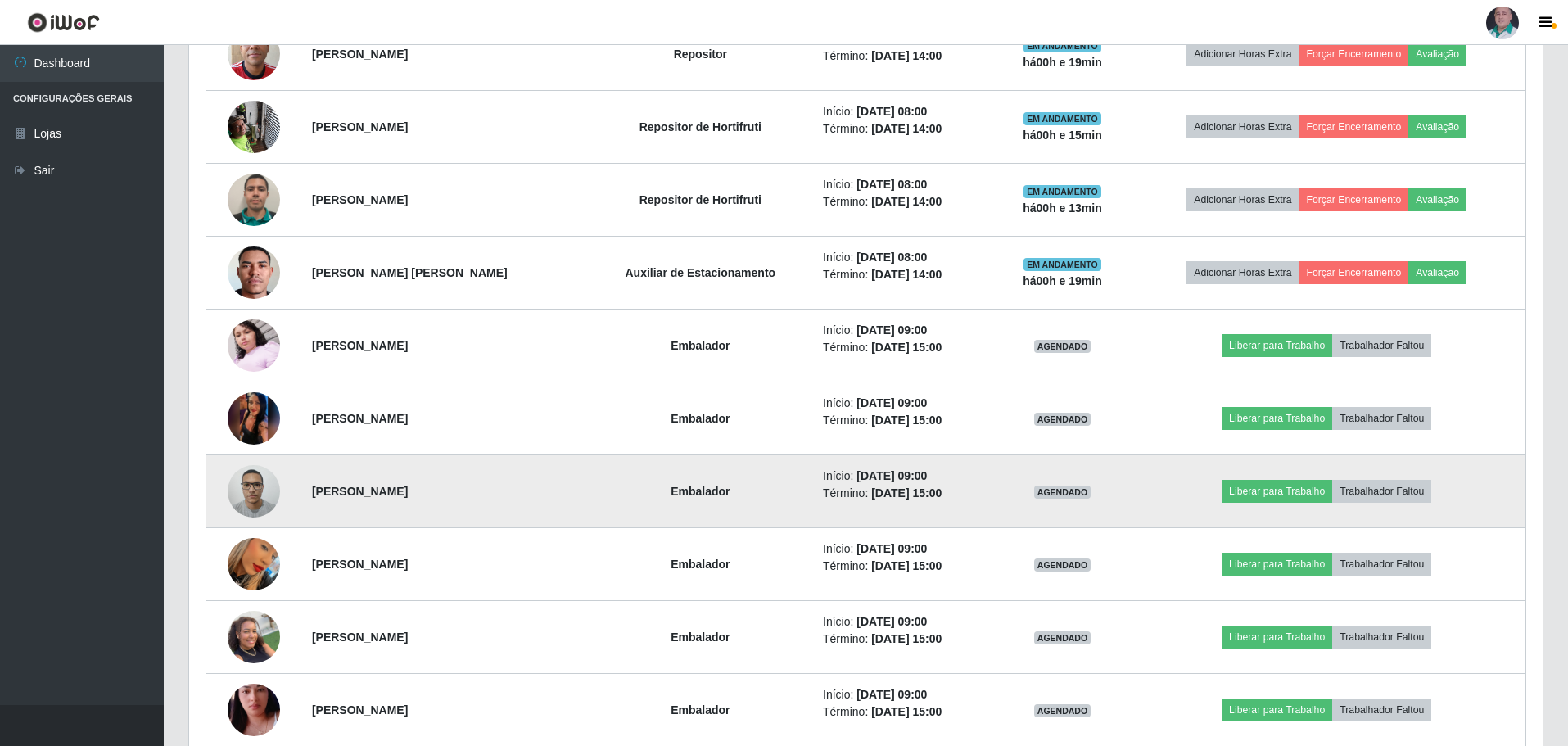
scroll to position [902, 0]
